Goal: Task Accomplishment & Management: Manage account settings

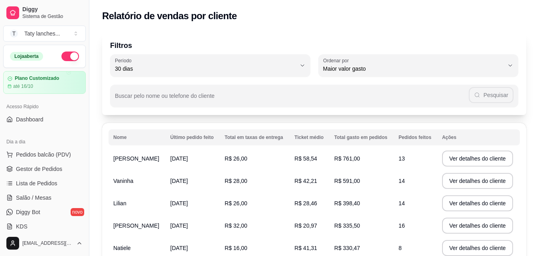
select select "30"
select select "HIGHEST_TOTAL_SPENT_WITH_ORDERS"
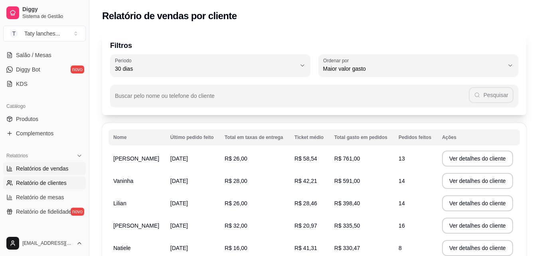
scroll to position [82, 0]
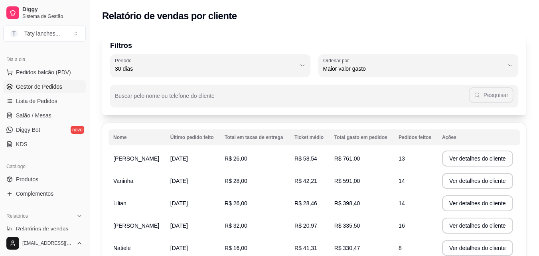
click at [50, 82] on link "Gestor de Pedidos" at bounding box center [44, 86] width 83 height 13
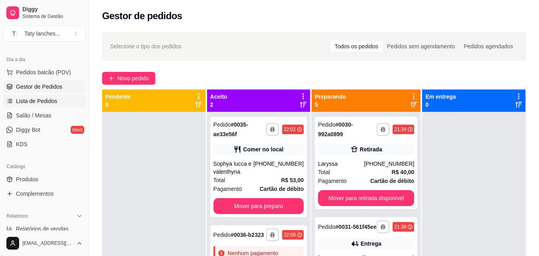
click at [40, 100] on span "Lista de Pedidos" at bounding box center [36, 101] width 41 height 8
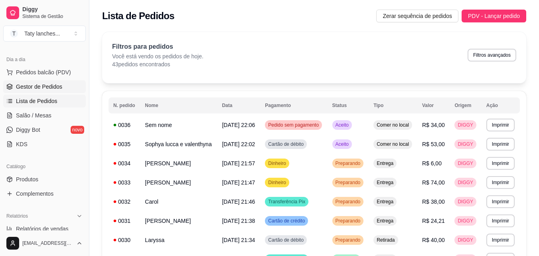
click at [38, 91] on link "Gestor de Pedidos" at bounding box center [44, 86] width 83 height 13
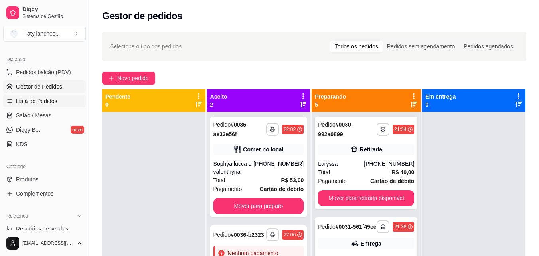
click at [45, 97] on span "Lista de Pedidos" at bounding box center [36, 101] width 41 height 8
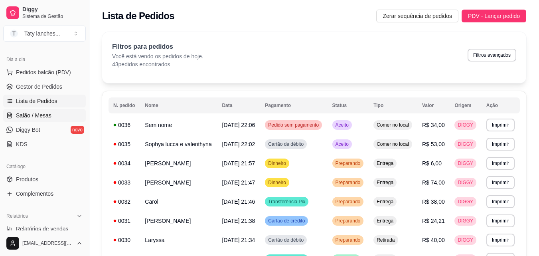
click at [43, 111] on link "Salão / Mesas" at bounding box center [44, 115] width 83 height 13
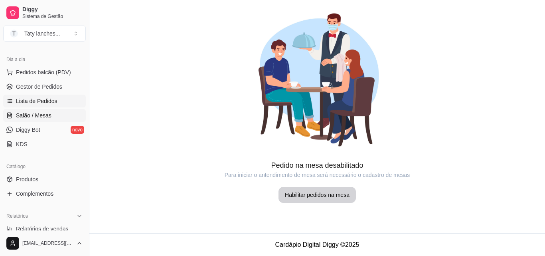
click at [26, 100] on span "Lista de Pedidos" at bounding box center [36, 101] width 41 height 8
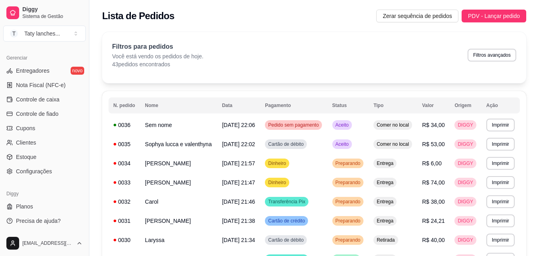
scroll to position [156, 0]
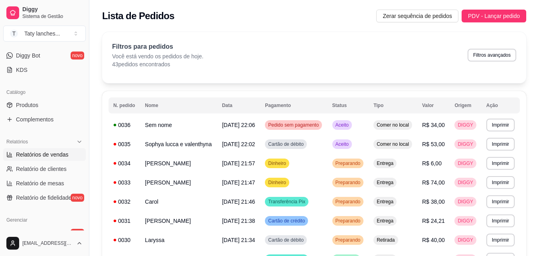
click at [64, 153] on span "Relatórios de vendas" at bounding box center [42, 154] width 53 height 8
select select "ALL"
select select "0"
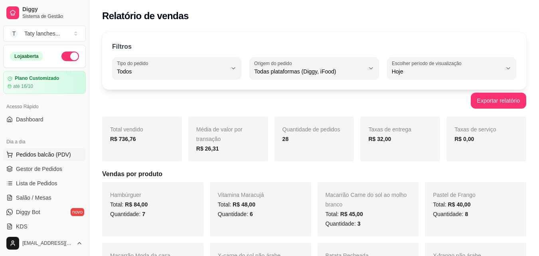
click at [56, 152] on span "Pedidos balcão (PDV)" at bounding box center [43, 154] width 55 height 8
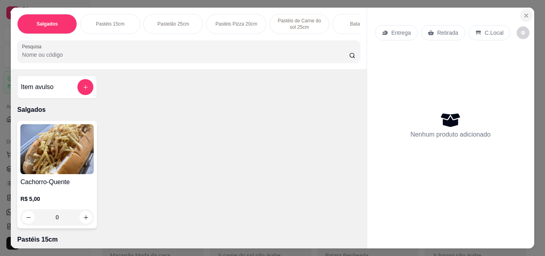
click at [527, 11] on button "Close" at bounding box center [526, 15] width 13 height 13
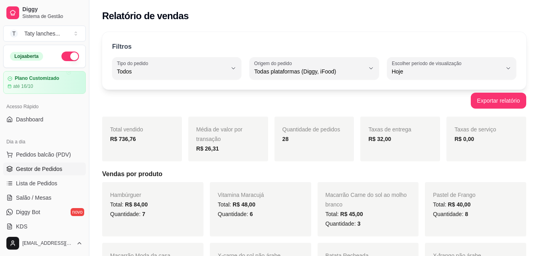
click at [41, 172] on span "Gestor de Pedidos" at bounding box center [39, 169] width 46 height 8
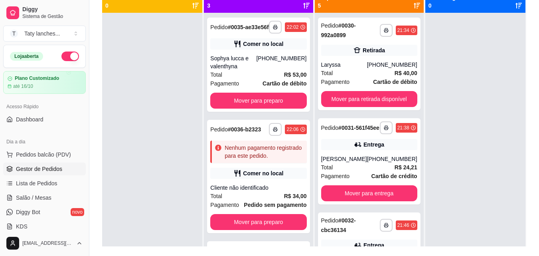
scroll to position [122, 0]
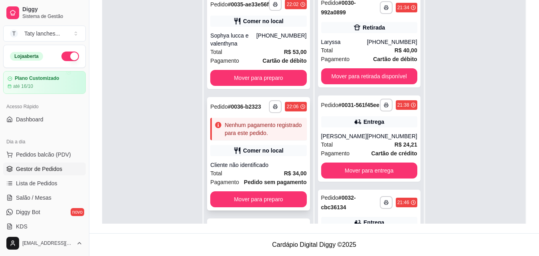
click at [275, 169] on div "Cliente não identificado" at bounding box center [258, 165] width 96 height 8
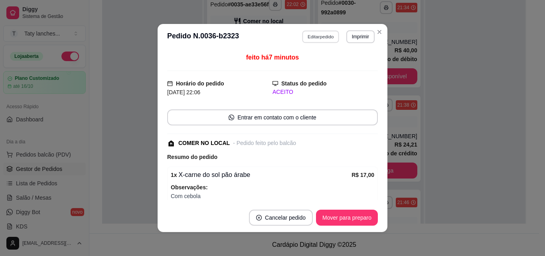
click at [322, 37] on button "Editar pedido" at bounding box center [320, 36] width 37 height 12
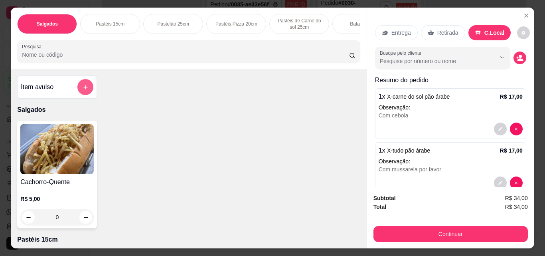
click at [83, 89] on icon "add-separate-item" at bounding box center [86, 87] width 6 height 6
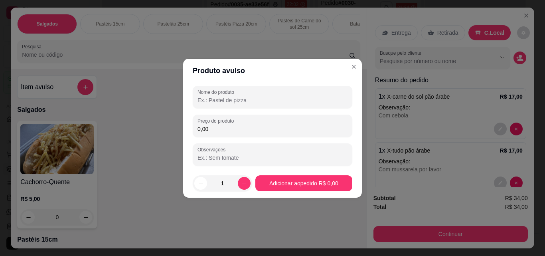
click at [228, 100] on input "Nome do produto" at bounding box center [272, 100] width 150 height 8
type input "o"
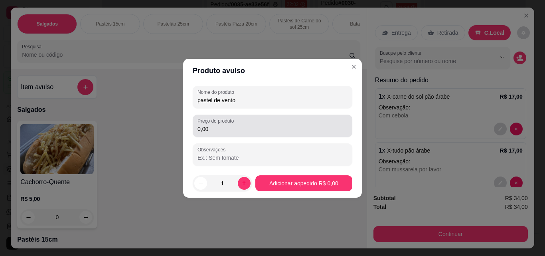
type input "pastel de vento"
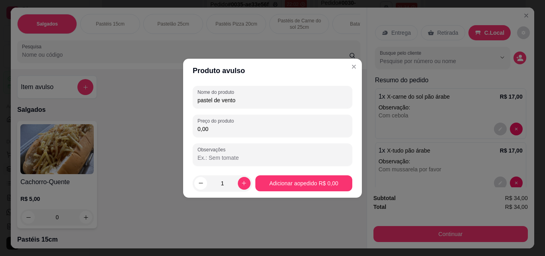
click at [244, 128] on input "0,00" at bounding box center [272, 129] width 150 height 8
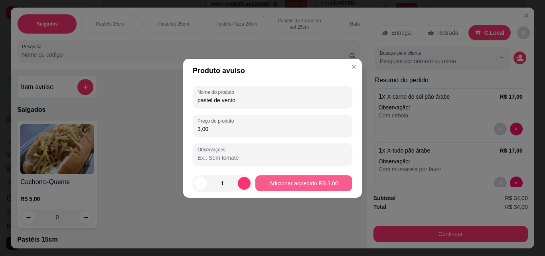
type input "3,00"
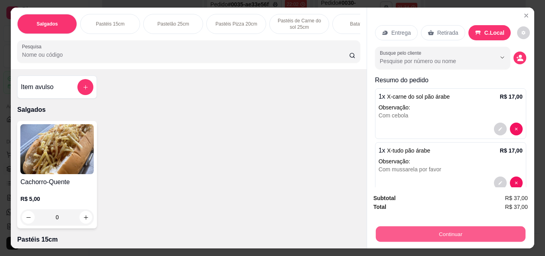
click at [416, 233] on button "Continuar" at bounding box center [450, 234] width 150 height 16
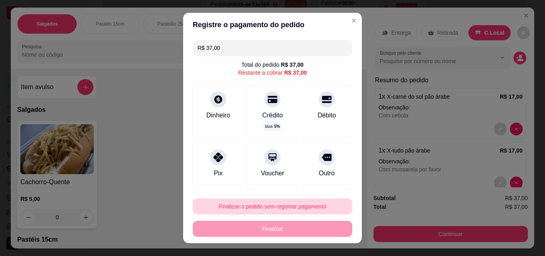
click at [262, 205] on button "Finalizar o pedido sem registrar pagamento" at bounding box center [273, 206] width 160 height 16
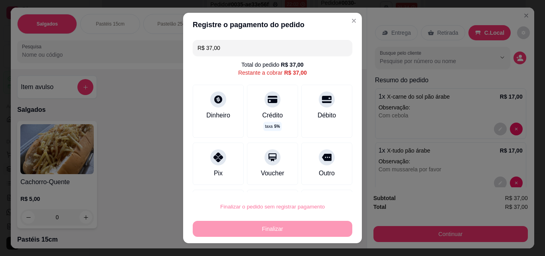
click at [319, 180] on button "Confirmar" at bounding box center [318, 183] width 30 height 12
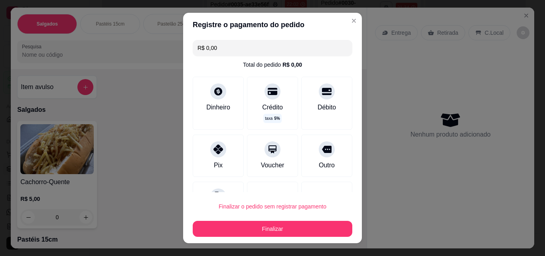
type input "R$ 0,00"
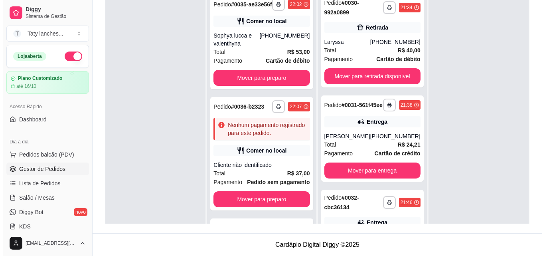
scroll to position [22, 0]
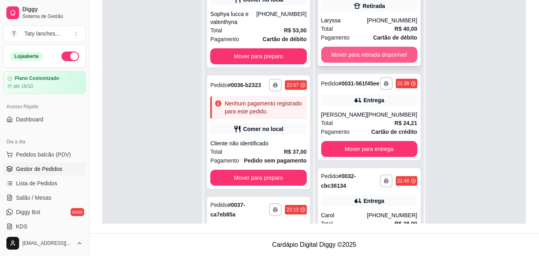
click at [373, 53] on button "Mover para retirada disponível" at bounding box center [369, 55] width 96 height 16
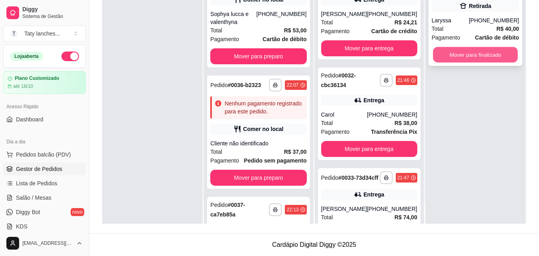
click at [467, 53] on button "Mover para finalizado" at bounding box center [475, 55] width 85 height 16
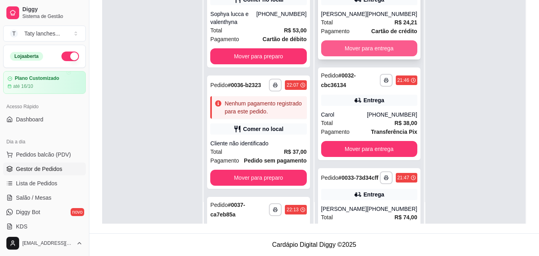
click at [369, 56] on button "Mover para entrega" at bounding box center [369, 48] width 96 height 16
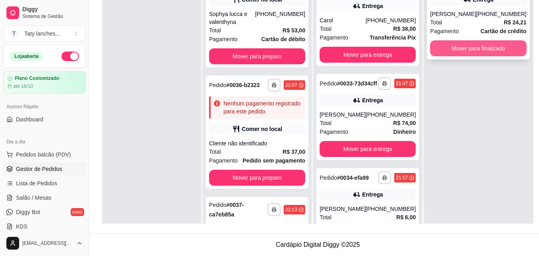
click at [445, 53] on button "Mover para finalizado" at bounding box center [478, 48] width 96 height 16
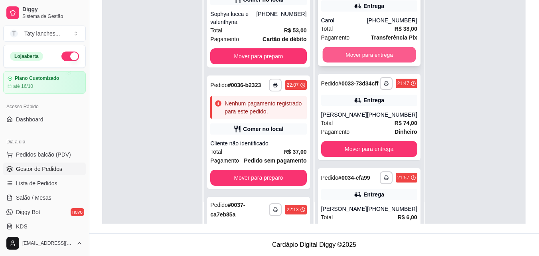
click at [359, 53] on button "Mover para entrega" at bounding box center [368, 55] width 93 height 16
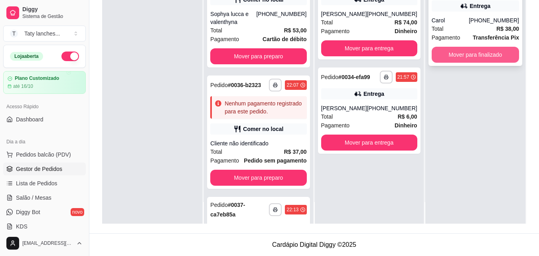
click at [449, 50] on button "Mover para finalizado" at bounding box center [474, 55] width 87 height 16
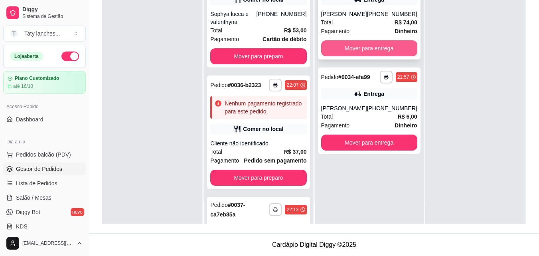
click at [364, 51] on button "Mover para entrega" at bounding box center [369, 48] width 96 height 16
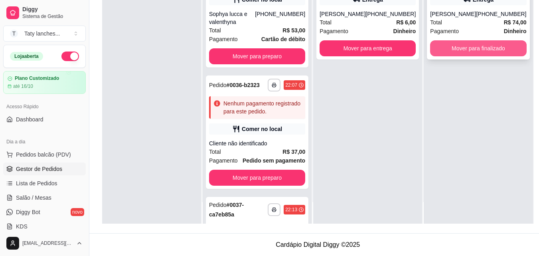
click at [437, 56] on button "Mover para finalizado" at bounding box center [478, 48] width 96 height 16
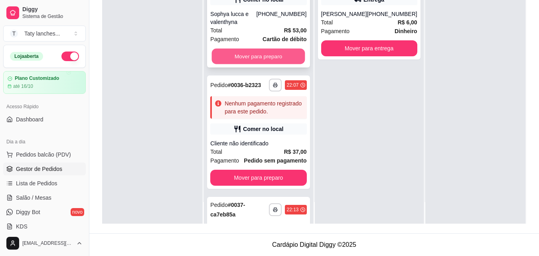
click at [266, 63] on button "Mover para preparo" at bounding box center [258, 57] width 93 height 16
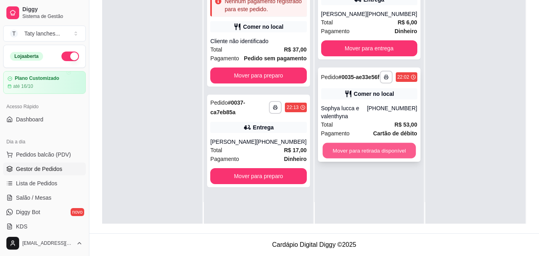
click at [359, 156] on button "Mover para retirada disponível" at bounding box center [368, 151] width 93 height 16
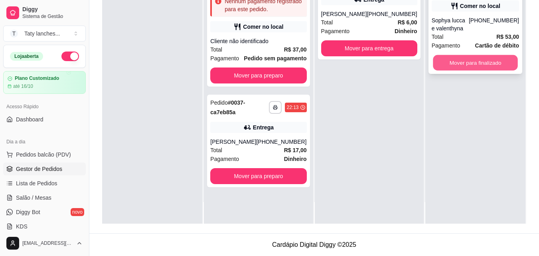
click at [455, 59] on button "Mover para finalizado" at bounding box center [475, 63] width 85 height 16
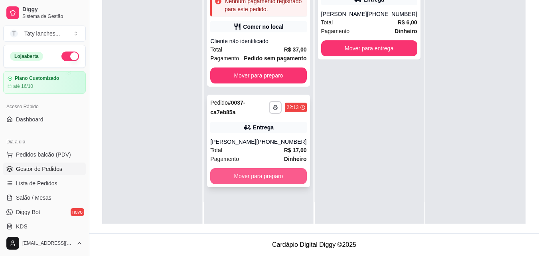
click at [276, 177] on button "Mover para preparo" at bounding box center [258, 176] width 96 height 16
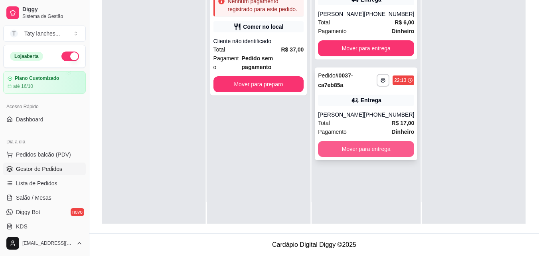
click at [366, 147] on button "Mover para entrega" at bounding box center [366, 149] width 96 height 16
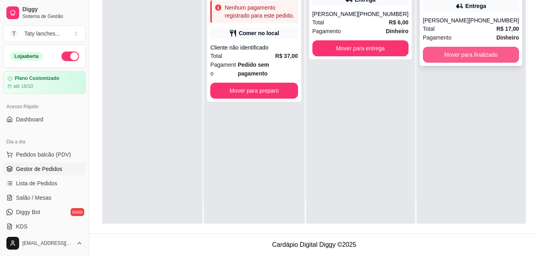
click at [472, 53] on button "Mover para finalizado" at bounding box center [471, 55] width 96 height 16
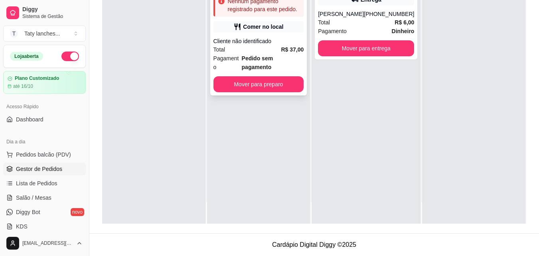
click at [286, 38] on div "Cliente não identificado" at bounding box center [258, 41] width 91 height 8
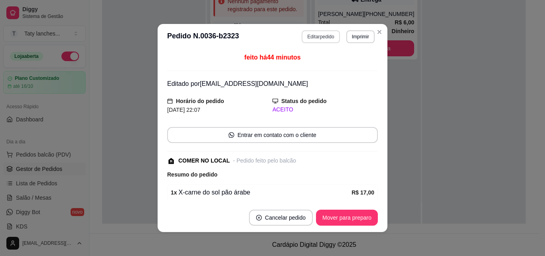
click at [317, 35] on button "Editar pedido" at bounding box center [320, 36] width 38 height 13
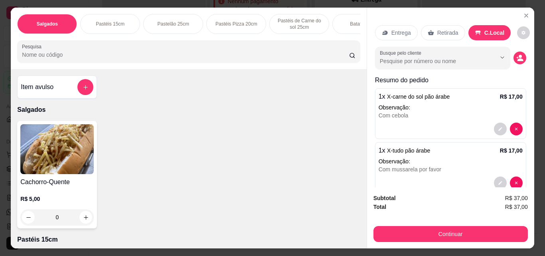
scroll to position [0, 300]
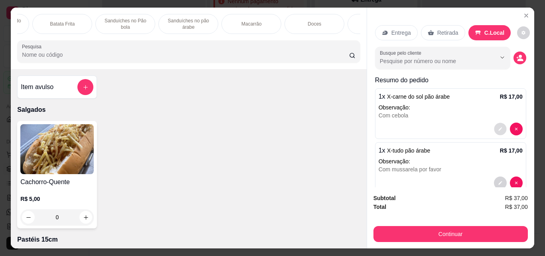
click at [498, 128] on icon "decrease-product-quantity" at bounding box center [500, 128] width 5 height 5
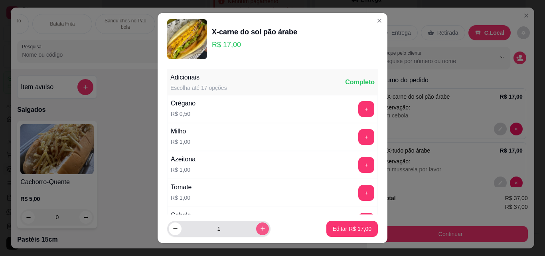
click at [260, 229] on icon "increase-product-quantity" at bounding box center [262, 229] width 4 height 4
type input "2"
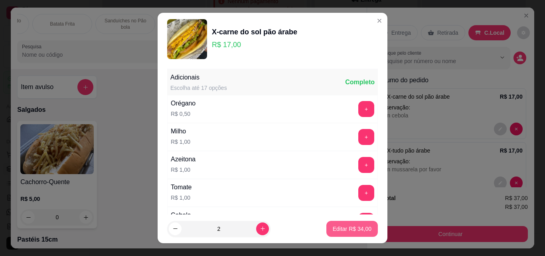
click at [342, 226] on p "Editar R$ 34,00" at bounding box center [352, 229] width 39 height 8
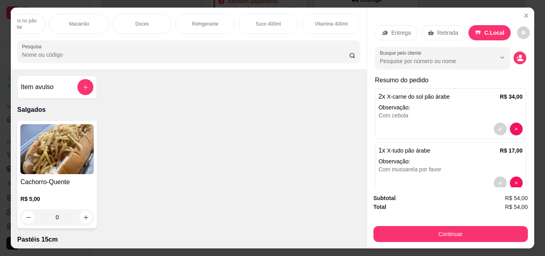
scroll to position [0, 473]
click at [195, 22] on p "Refrigerante" at bounding box center [204, 24] width 26 height 6
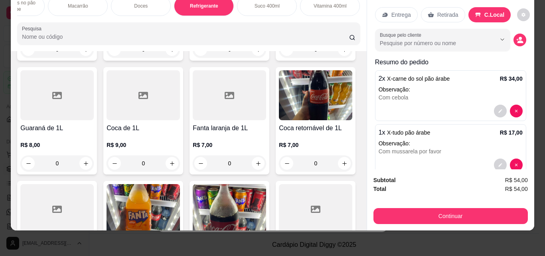
scroll to position [53, 0]
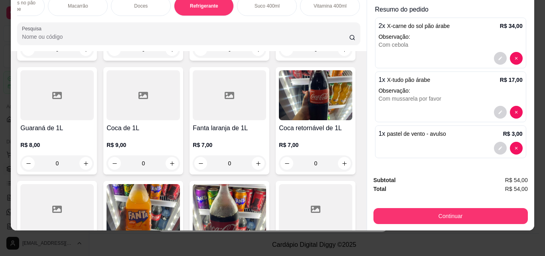
click at [531, 8] on div "Salgados Pastéis 15cm Pastelão 25cm Pastéis Pizza 20cm Pastéis de Carne do sol …" at bounding box center [272, 128] width 545 height 256
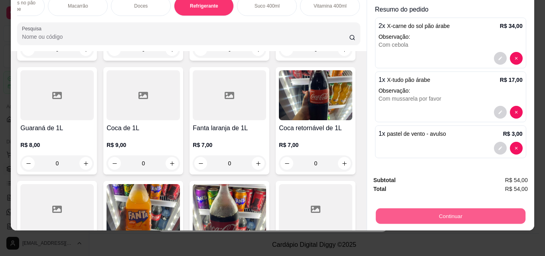
click at [459, 212] on button "Continuar" at bounding box center [450, 216] width 150 height 16
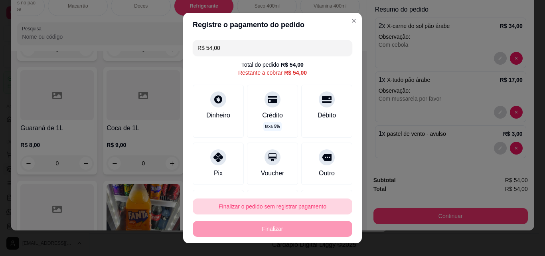
click at [285, 206] on button "Finalizar o pedido sem registrar pagamento" at bounding box center [273, 206] width 160 height 16
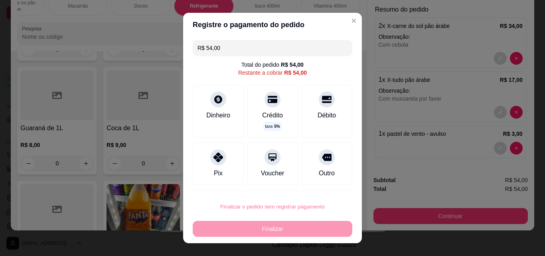
click at [313, 183] on button "Confirmar" at bounding box center [318, 183] width 30 height 12
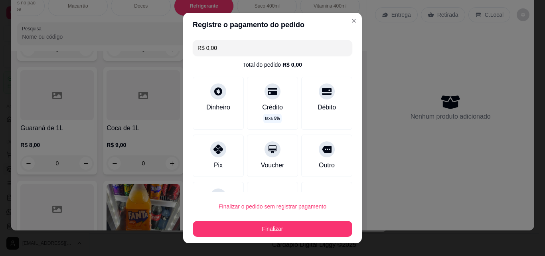
type input "R$ 0,00"
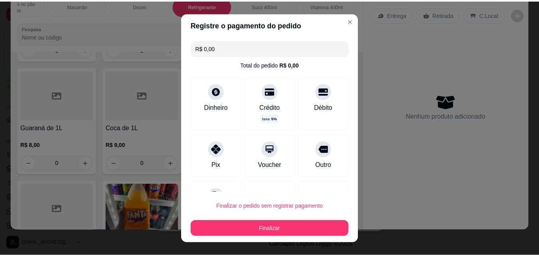
scroll to position [0, 0]
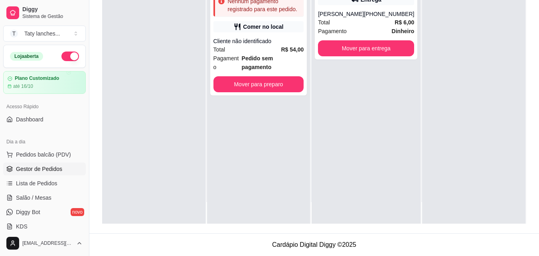
click at [71, 52] on button "button" at bounding box center [70, 56] width 18 height 10
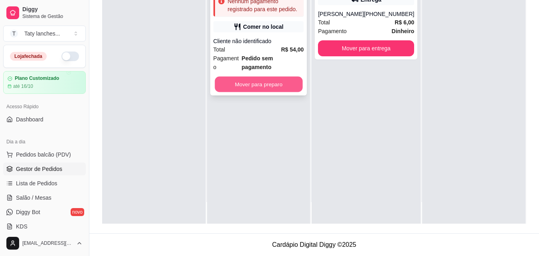
click at [251, 77] on button "Mover para preparo" at bounding box center [259, 85] width 88 height 16
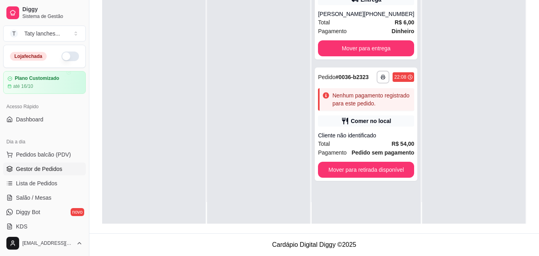
click at [254, 52] on div at bounding box center [258, 96] width 103 height 256
click at [364, 113] on div "**********" at bounding box center [366, 123] width 102 height 113
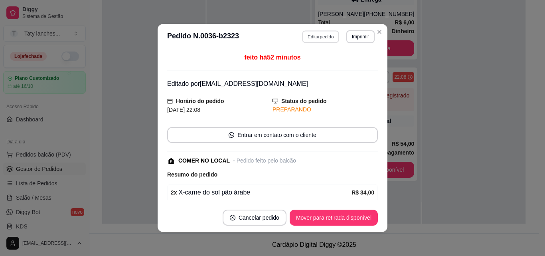
click at [320, 40] on button "Editar pedido" at bounding box center [320, 36] width 37 height 12
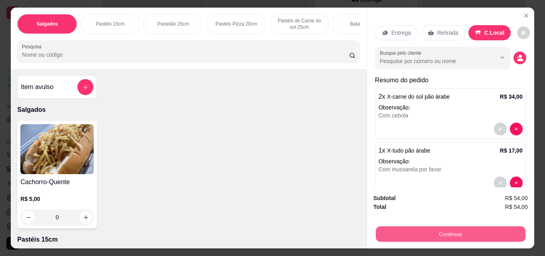
click at [426, 231] on button "Continuar" at bounding box center [450, 234] width 150 height 16
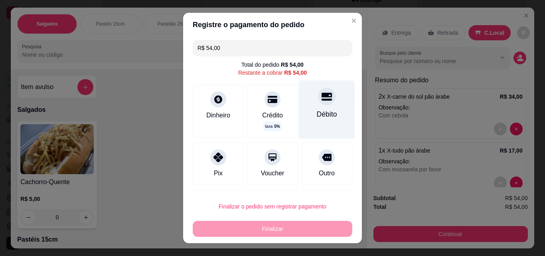
click at [314, 108] on div "Débito" at bounding box center [327, 109] width 56 height 58
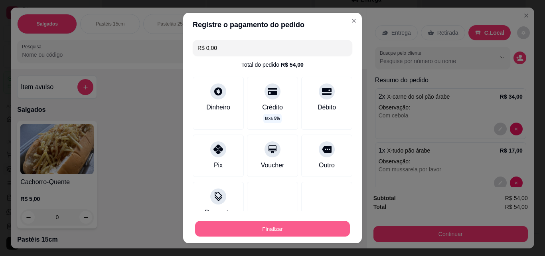
click at [262, 223] on button "Finalizar" at bounding box center [272, 229] width 155 height 16
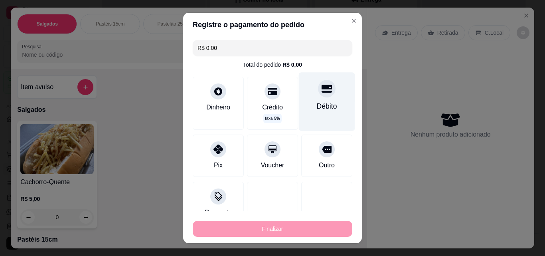
type input "-R$ 54,00"
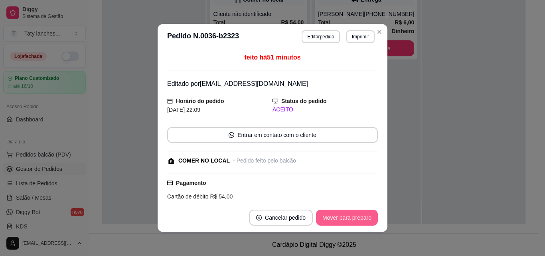
click at [351, 223] on button "Mover para preparo" at bounding box center [347, 217] width 62 height 16
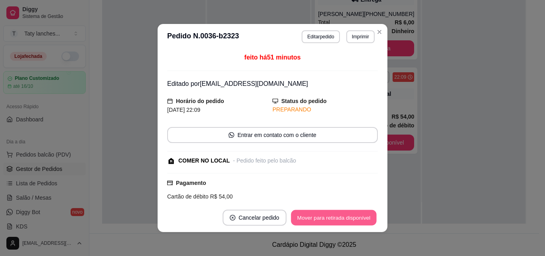
click at [351, 223] on button "Mover para retirada disponível" at bounding box center [333, 218] width 85 height 16
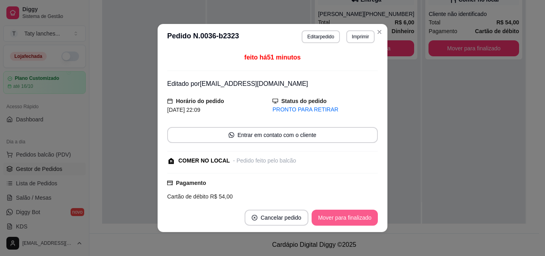
click at [351, 223] on button "Mover para finalizado" at bounding box center [344, 217] width 66 height 16
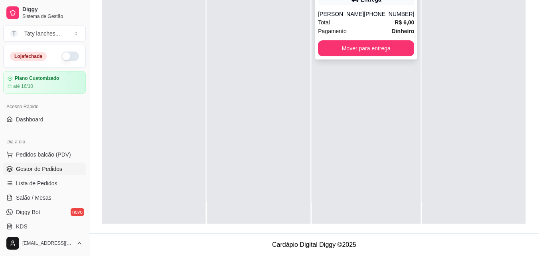
click at [394, 26] on span "R$ 6,00" at bounding box center [404, 22] width 20 height 9
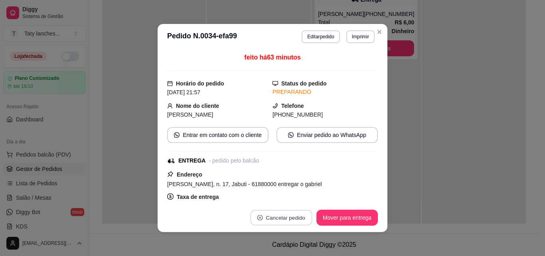
click at [287, 214] on button "Cancelar pedido" at bounding box center [281, 218] width 62 height 16
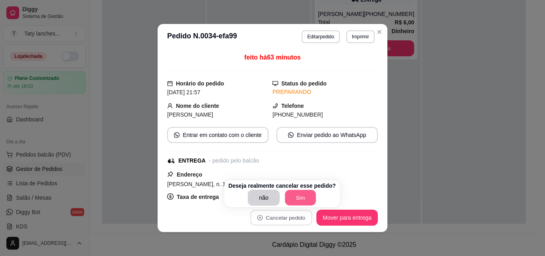
click at [292, 193] on button "Sim" at bounding box center [300, 198] width 31 height 16
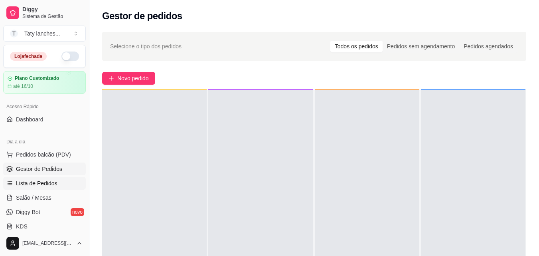
click at [43, 179] on span "Lista de Pedidos" at bounding box center [36, 183] width 41 height 8
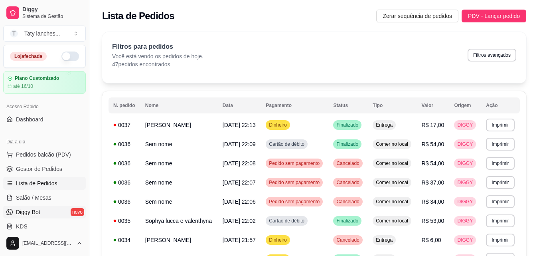
click at [53, 205] on link "Diggy Bot novo" at bounding box center [44, 211] width 83 height 13
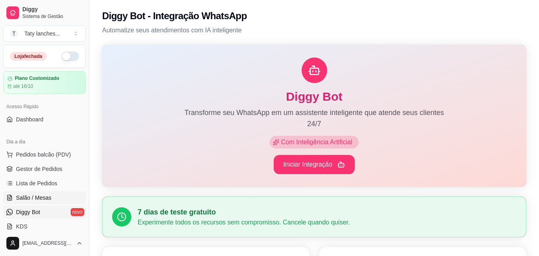
click at [56, 197] on link "Salão / Mesas" at bounding box center [44, 197] width 83 height 13
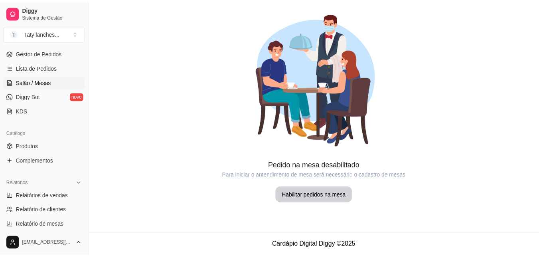
scroll to position [120, 0]
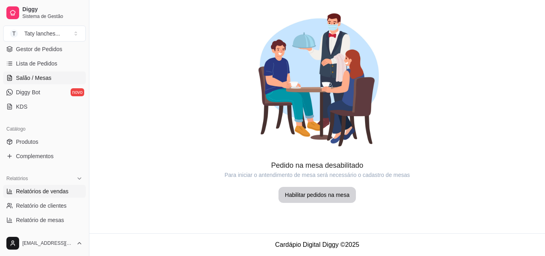
click at [44, 188] on span "Relatórios de vendas" at bounding box center [42, 191] width 53 height 8
select select "ALL"
select select "0"
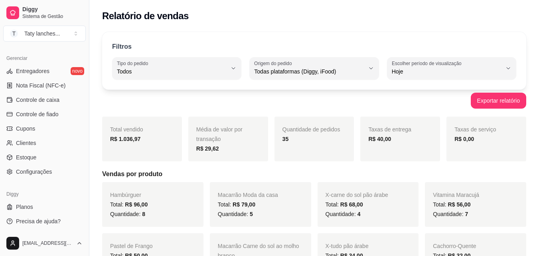
scroll to position [318, 0]
click at [52, 99] on span "Controle de caixa" at bounding box center [37, 99] width 43 height 8
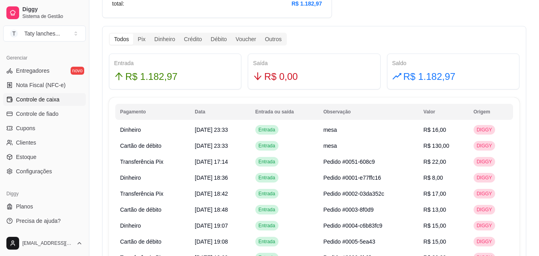
scroll to position [223, 0]
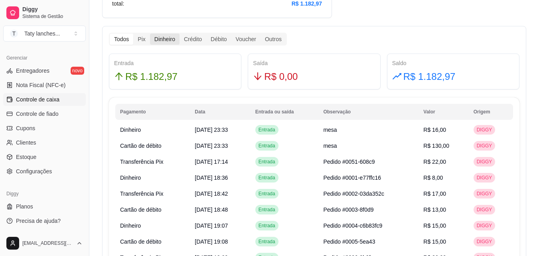
click at [162, 38] on div "Dinheiro" at bounding box center [165, 38] width 30 height 11
click at [150, 33] on input "Dinheiro" at bounding box center [150, 33] width 0 height 0
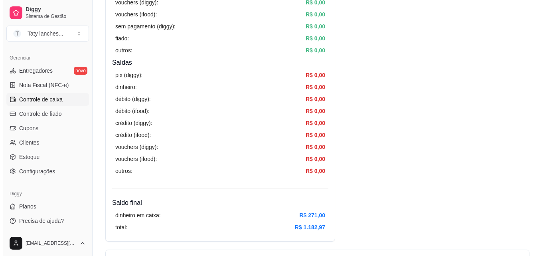
scroll to position [0, 0]
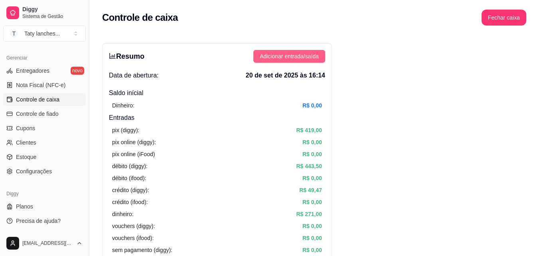
click at [294, 50] on button "Adicionar entrada/saída" at bounding box center [289, 56] width 72 height 13
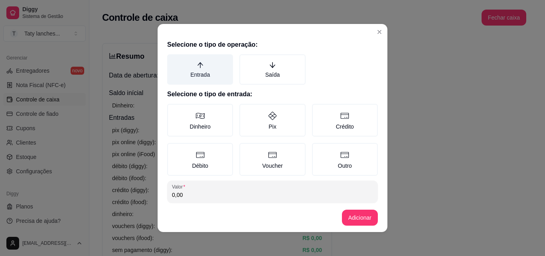
click at [191, 67] on label "Entrada" at bounding box center [200, 69] width 66 height 30
click at [173, 60] on button "Entrada" at bounding box center [170, 57] width 6 height 6
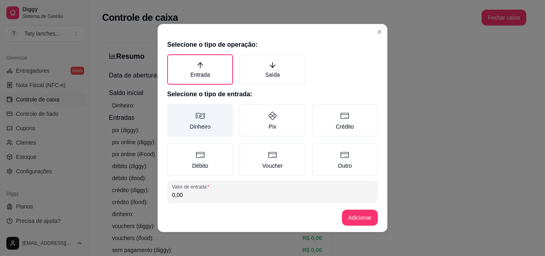
click at [196, 124] on label "Dinheiro" at bounding box center [200, 120] width 66 height 33
click at [173, 110] on button "Dinheiro" at bounding box center [170, 106] width 6 height 6
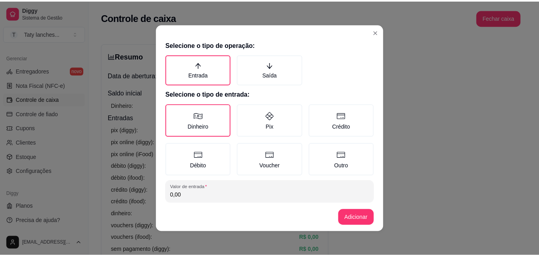
scroll to position [43, 0]
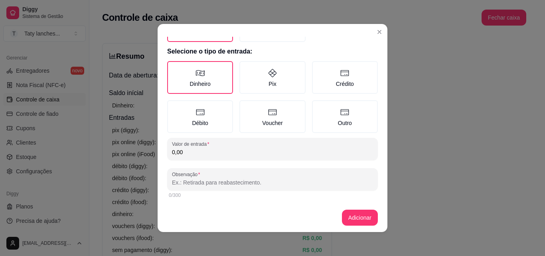
click at [280, 154] on input "0,00" at bounding box center [272, 152] width 201 height 8
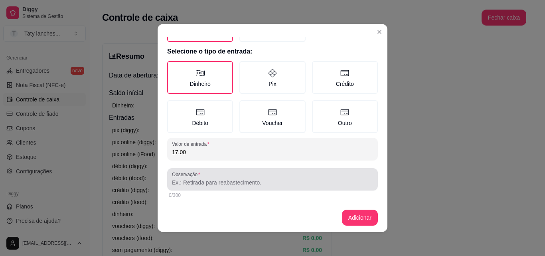
type input "17,00"
click at [256, 187] on div at bounding box center [272, 179] width 201 height 16
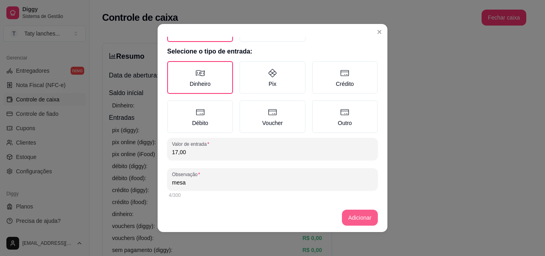
type input "mesa"
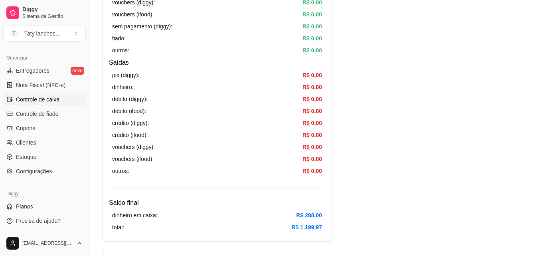
scroll to position [447, 0]
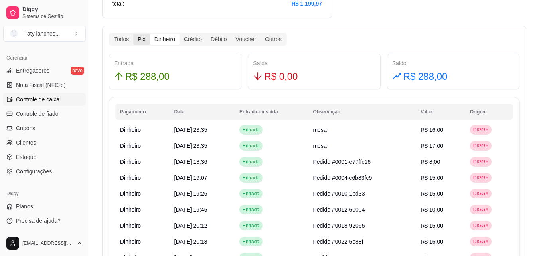
click at [142, 41] on div "Pix" at bounding box center [141, 38] width 16 height 11
click at [133, 33] on input "Pix" at bounding box center [133, 33] width 0 height 0
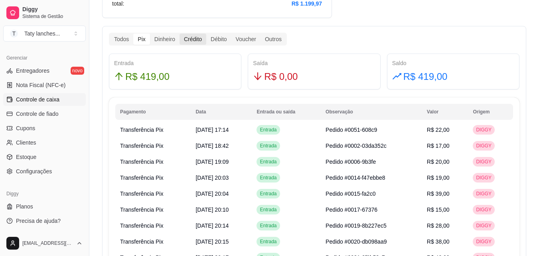
click at [188, 43] on div "Crédito" at bounding box center [192, 38] width 27 height 11
click at [179, 33] on input "Crédito" at bounding box center [179, 33] width 0 height 0
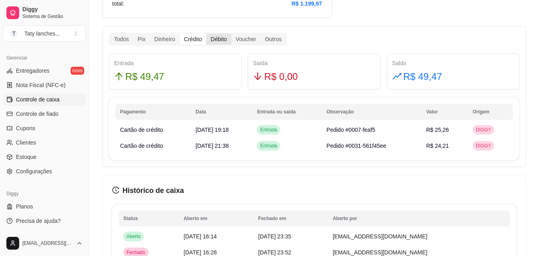
click at [212, 41] on div "Débito" at bounding box center [218, 38] width 25 height 11
click at [206, 33] on input "Débito" at bounding box center [206, 33] width 0 height 0
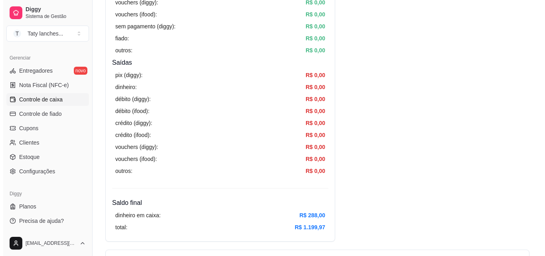
scroll to position [0, 0]
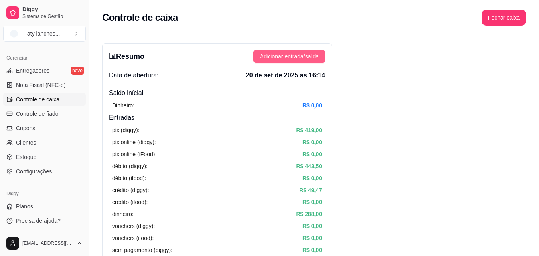
click at [303, 58] on span "Adicionar entrada/saída" at bounding box center [289, 56] width 59 height 9
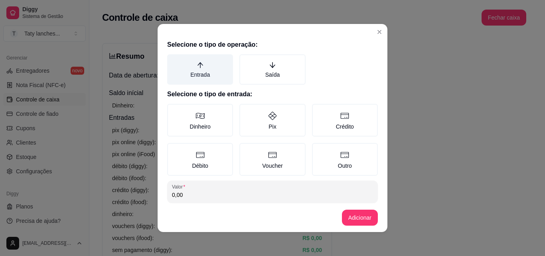
click at [193, 77] on label "Entrada" at bounding box center [200, 69] width 66 height 30
click at [173, 60] on button "Entrada" at bounding box center [170, 57] width 6 height 6
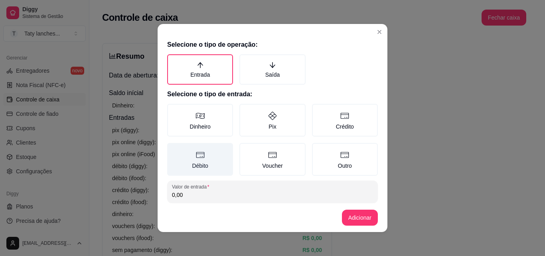
click at [188, 171] on label "Débito" at bounding box center [200, 159] width 66 height 33
click at [173, 149] on button "Débito" at bounding box center [170, 145] width 6 height 6
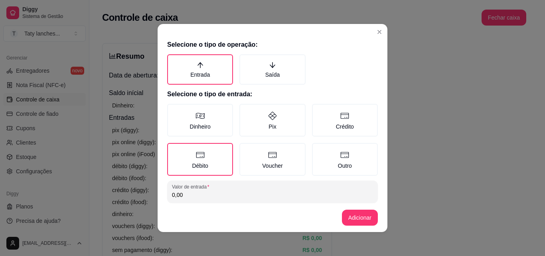
click at [192, 196] on input "0,00" at bounding box center [272, 195] width 201 height 8
type input "27,00"
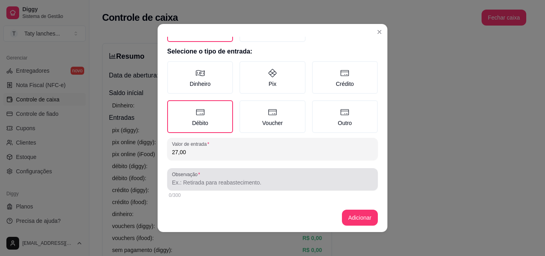
click at [301, 189] on div "Observação" at bounding box center [272, 179] width 211 height 22
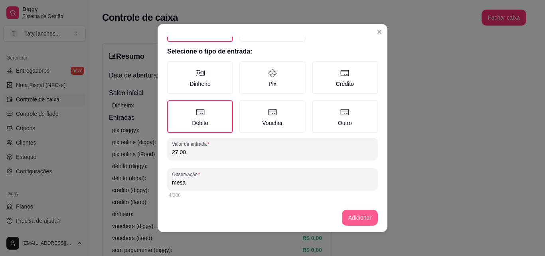
type input "mesa"
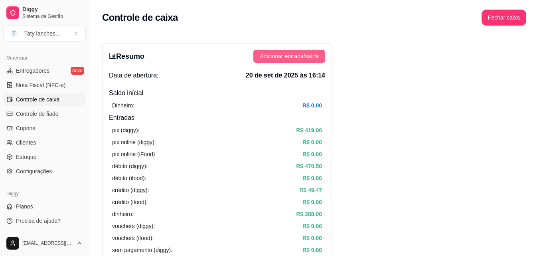
click at [286, 60] on span "Adicionar entrada/saída" at bounding box center [289, 56] width 59 height 9
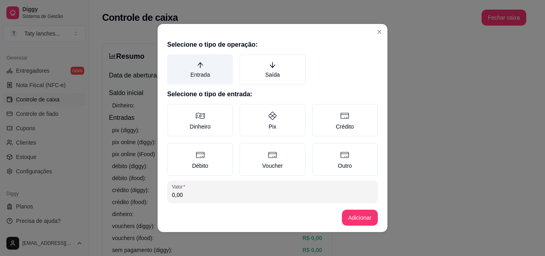
click at [193, 73] on label "Entrada" at bounding box center [200, 69] width 66 height 30
click at [173, 60] on button "Entrada" at bounding box center [170, 57] width 6 height 6
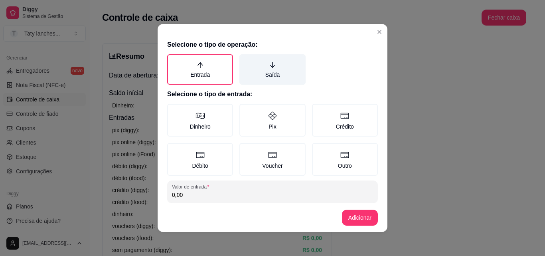
click at [266, 74] on label "Saída" at bounding box center [272, 69] width 66 height 30
click at [245, 60] on button "Saída" at bounding box center [242, 57] width 6 height 6
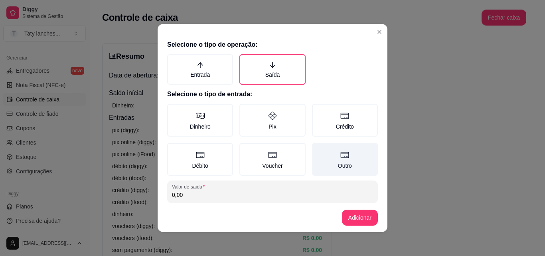
click at [345, 164] on label "Outro" at bounding box center [345, 159] width 66 height 33
click at [318, 149] on button "Outro" at bounding box center [314, 145] width 6 height 6
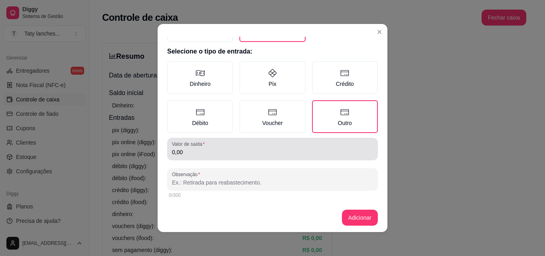
click at [291, 155] on input "0,00" at bounding box center [272, 152] width 201 height 8
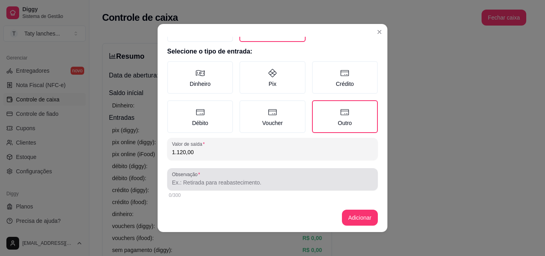
type input "1.120,00"
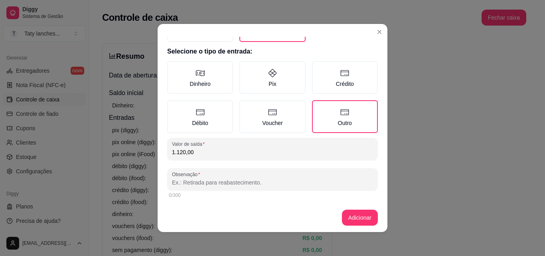
click at [313, 181] on input "Observação" at bounding box center [272, 182] width 201 height 8
type input "investiemntos"
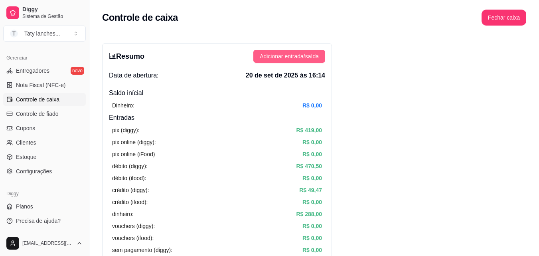
click at [297, 53] on span "Adicionar entrada/saída" at bounding box center [289, 56] width 59 height 9
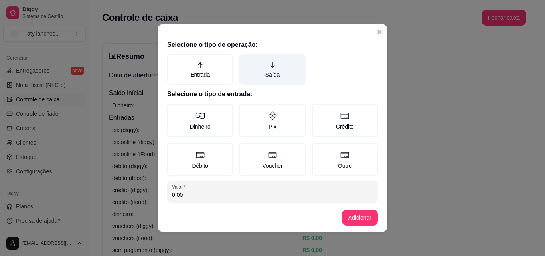
click at [253, 69] on label "Saída" at bounding box center [272, 69] width 66 height 30
click at [245, 60] on button "Saída" at bounding box center [242, 57] width 6 height 6
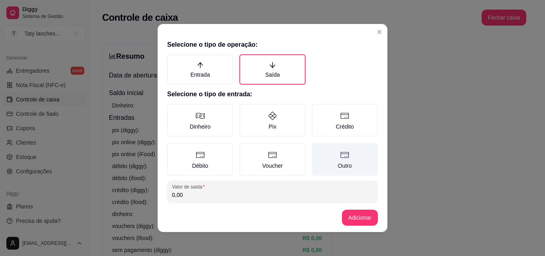
click at [332, 163] on label "Outro" at bounding box center [345, 159] width 66 height 33
click at [318, 149] on button "Outro" at bounding box center [314, 145] width 6 height 6
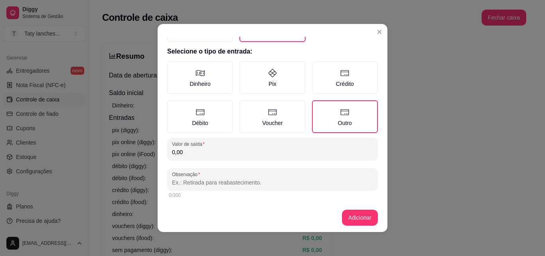
click at [276, 153] on input "0,00" at bounding box center [272, 152] width 201 height 8
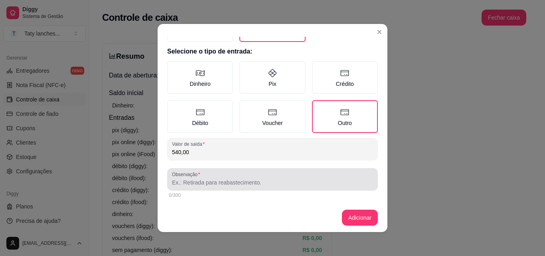
type input "540,00"
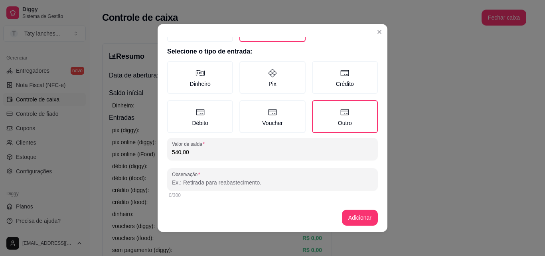
click at [262, 182] on input "Observação" at bounding box center [272, 182] width 201 height 8
type input "funcionários"
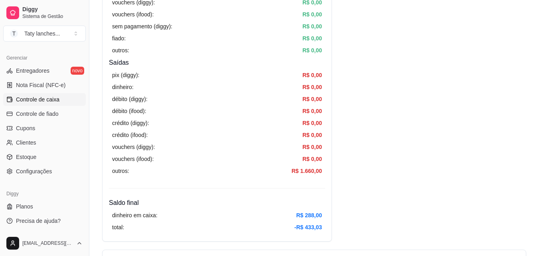
scroll to position [447, 0]
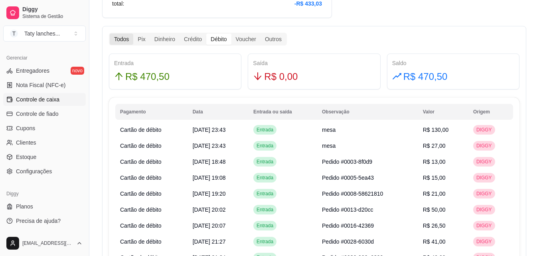
click at [118, 37] on div "Todos" at bounding box center [122, 38] width 24 height 11
click at [110, 33] on input "Todos" at bounding box center [110, 33] width 0 height 0
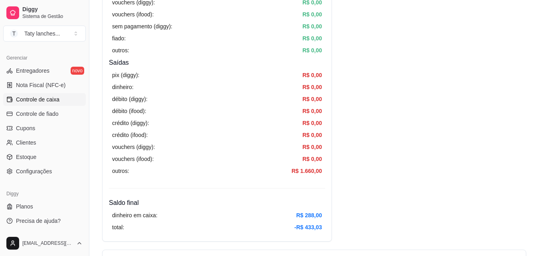
scroll to position [0, 0]
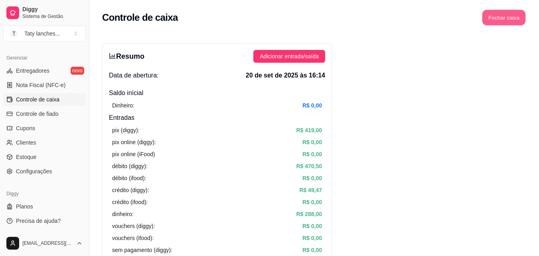
click at [492, 15] on button "Fechar caixa" at bounding box center [503, 18] width 43 height 16
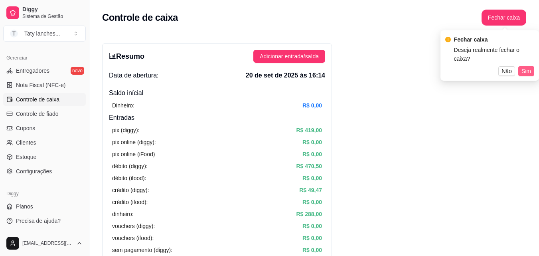
click at [521, 66] on button "Sim" at bounding box center [526, 71] width 16 height 10
